Goal: Transaction & Acquisition: Purchase product/service

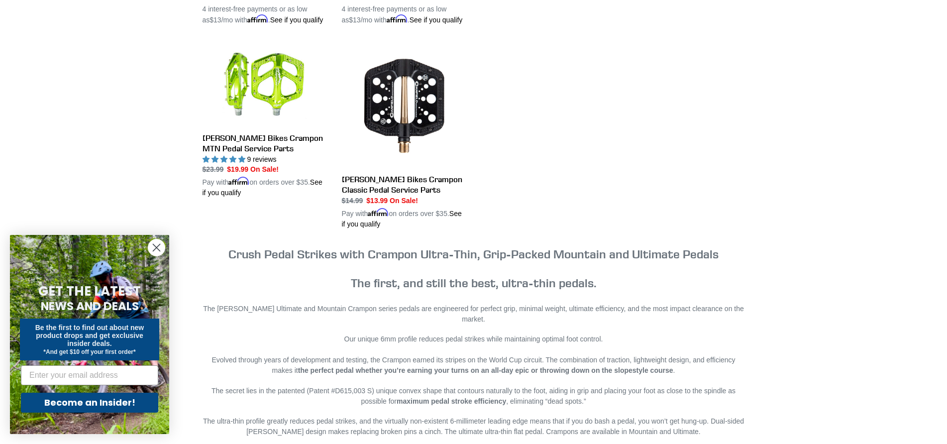
scroll to position [199, 0]
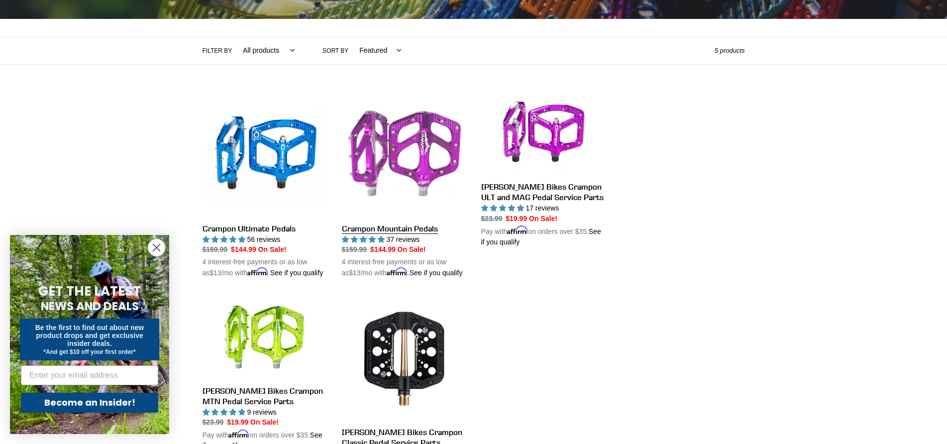
click at [445, 124] on link "Crampon Mountain Pedals" at bounding box center [404, 185] width 124 height 187
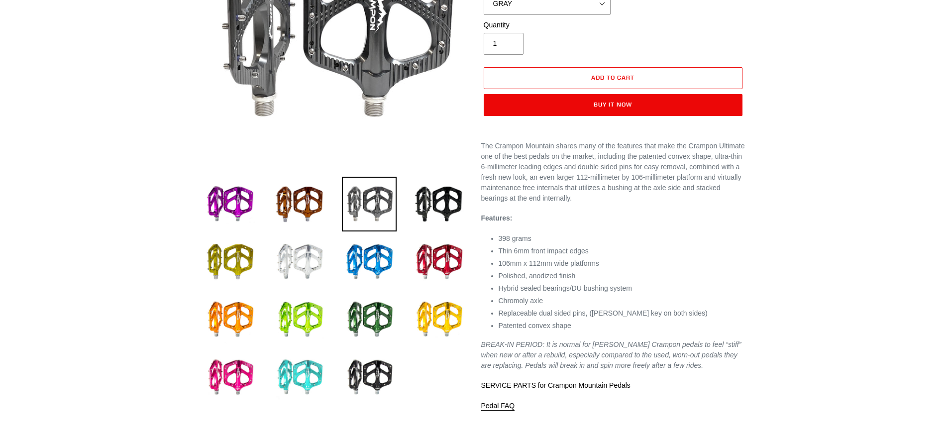
click at [293, 371] on img at bounding box center [299, 377] width 55 height 55
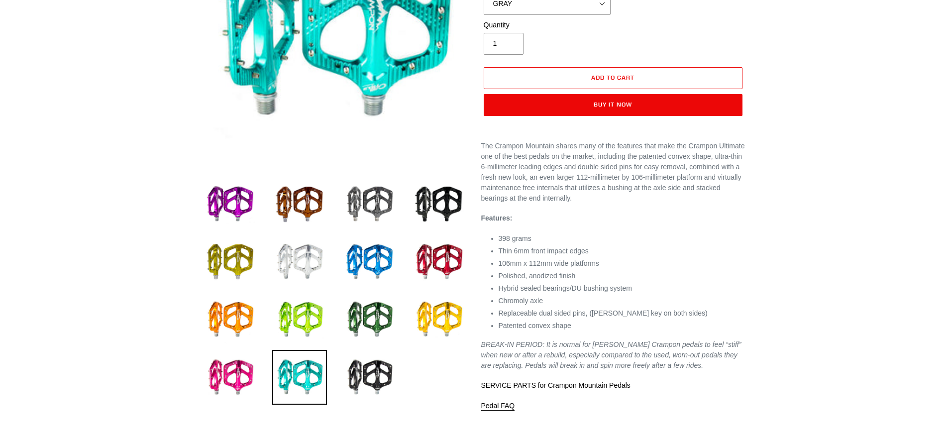
scroll to position [199, 0]
select select "TURQUOISE"
select select "highest-rating"
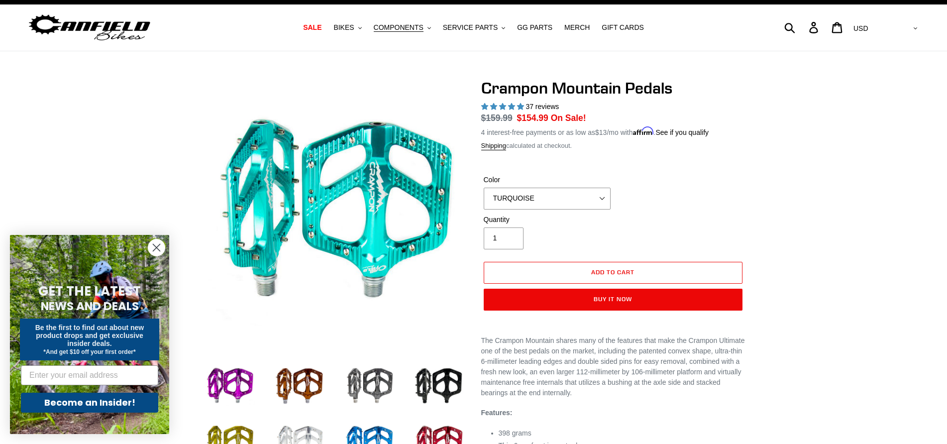
scroll to position [0, 0]
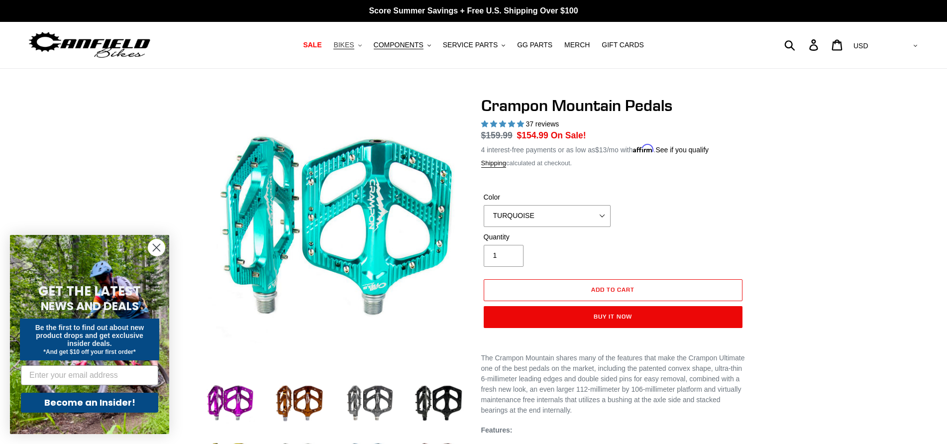
click at [354, 45] on span "BIKES" at bounding box center [343, 45] width 20 height 8
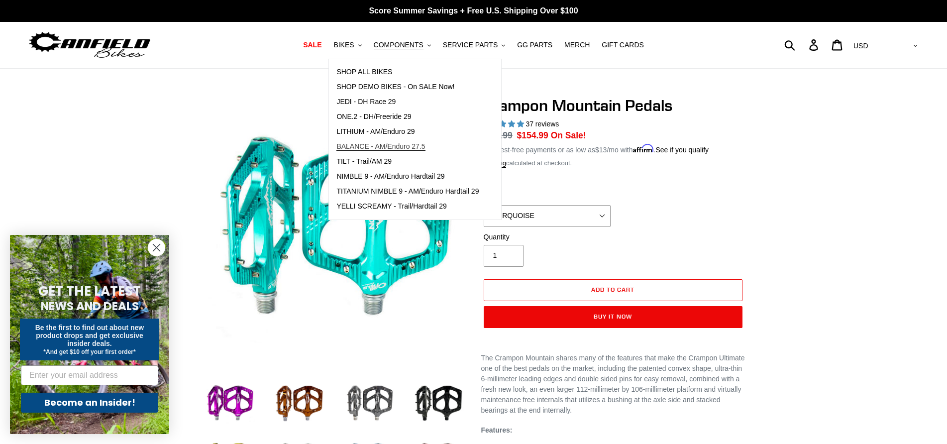
click at [397, 147] on span "BALANCE - AM/Enduro 27.5" at bounding box center [380, 146] width 89 height 8
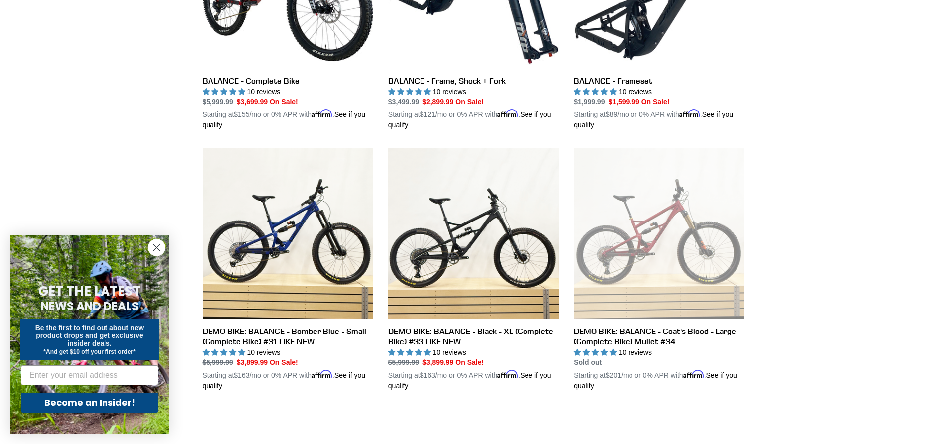
scroll to position [249, 0]
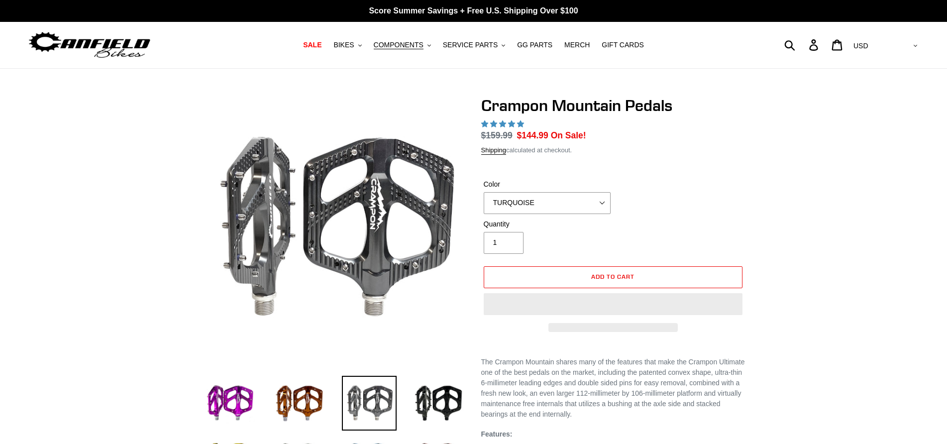
select select "TURQUOISE"
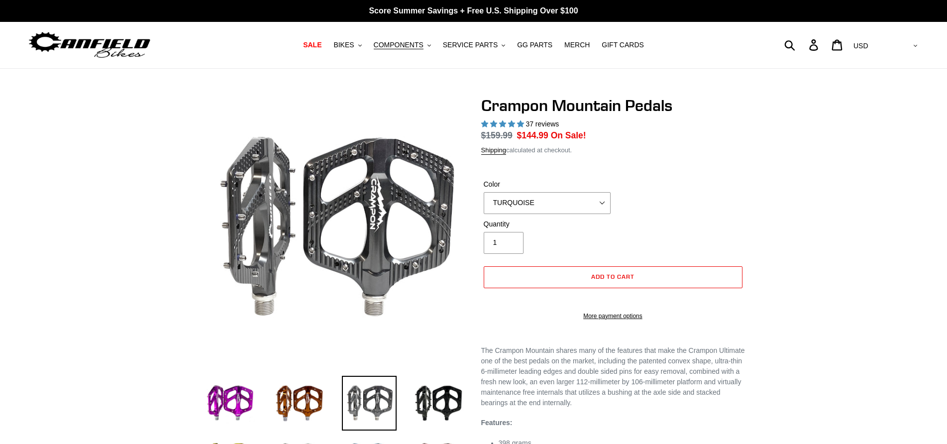
select select "highest-rating"
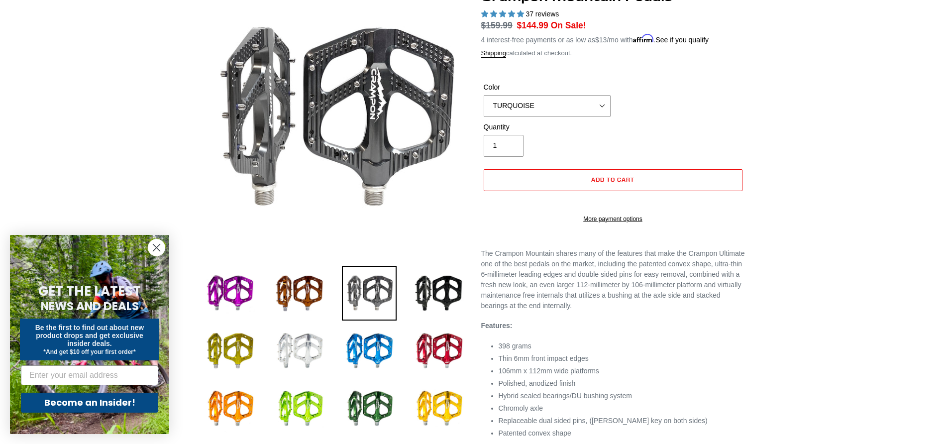
scroll to position [249, 0]
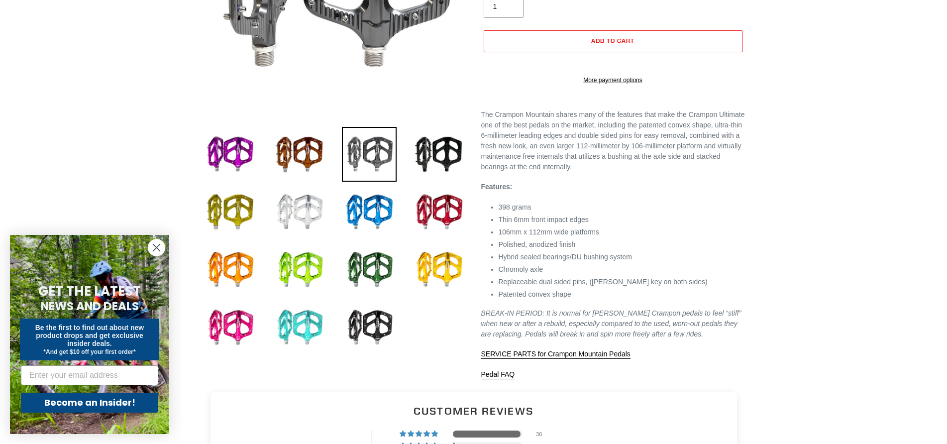
click at [309, 323] on img at bounding box center [299, 327] width 55 height 55
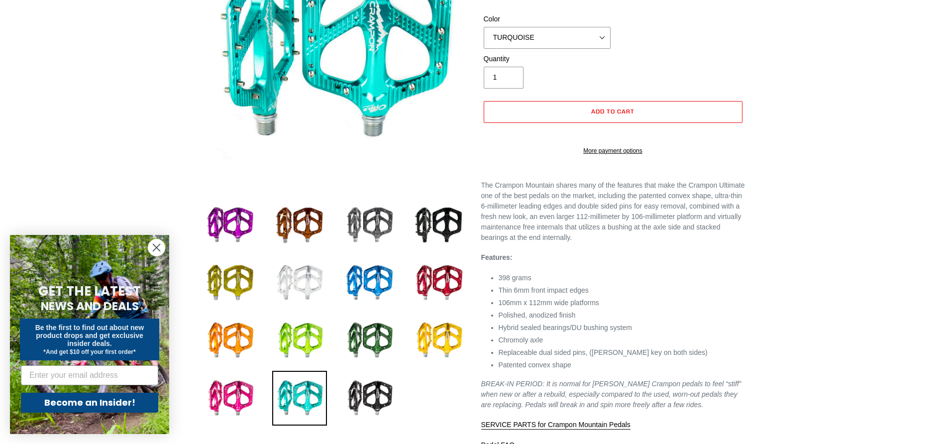
scroll to position [50, 0]
